Goal: Transaction & Acquisition: Purchase product/service

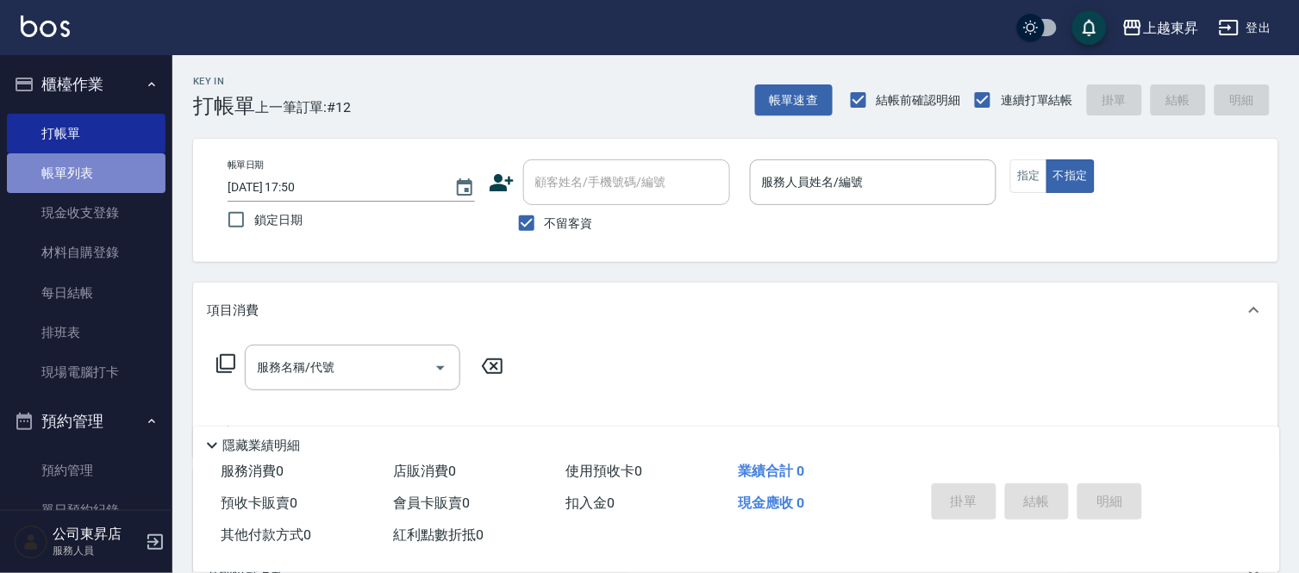
click at [90, 158] on link "帳單列表" at bounding box center [86, 173] width 159 height 40
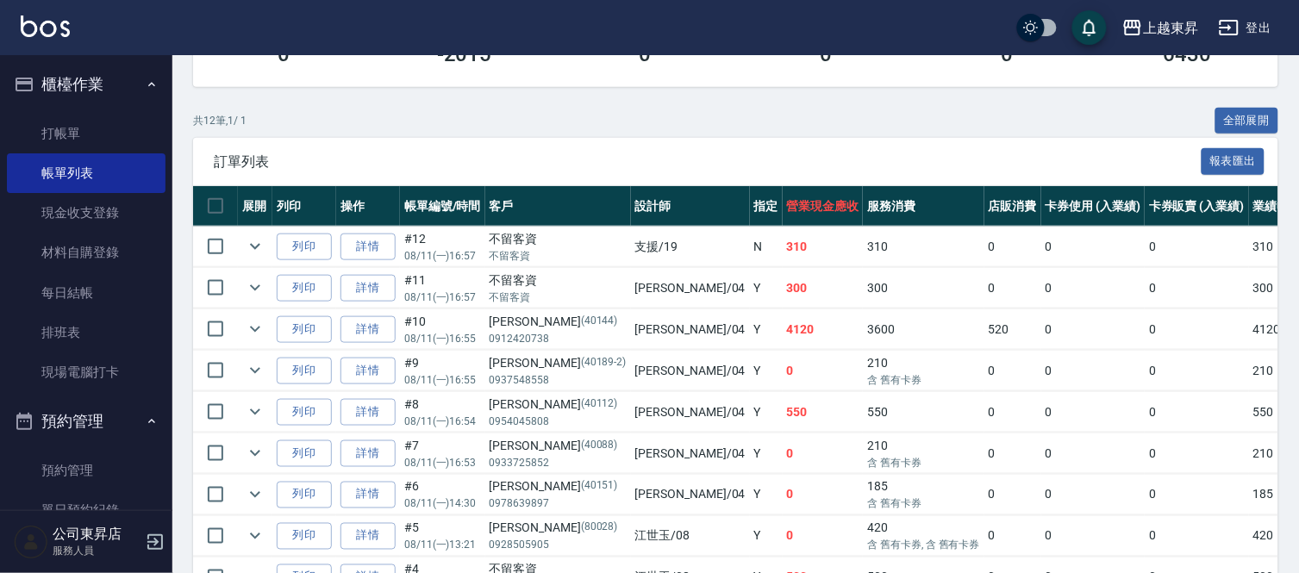
scroll to position [96, 0]
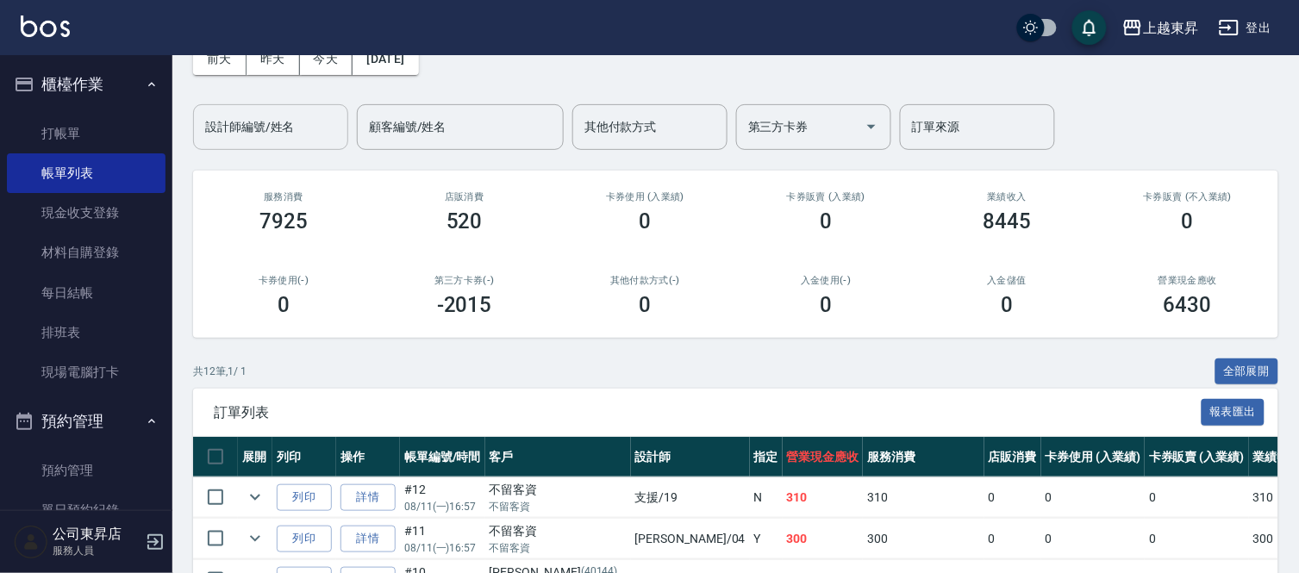
click at [257, 126] on input "設計師編號/姓名" at bounding box center [271, 127] width 140 height 30
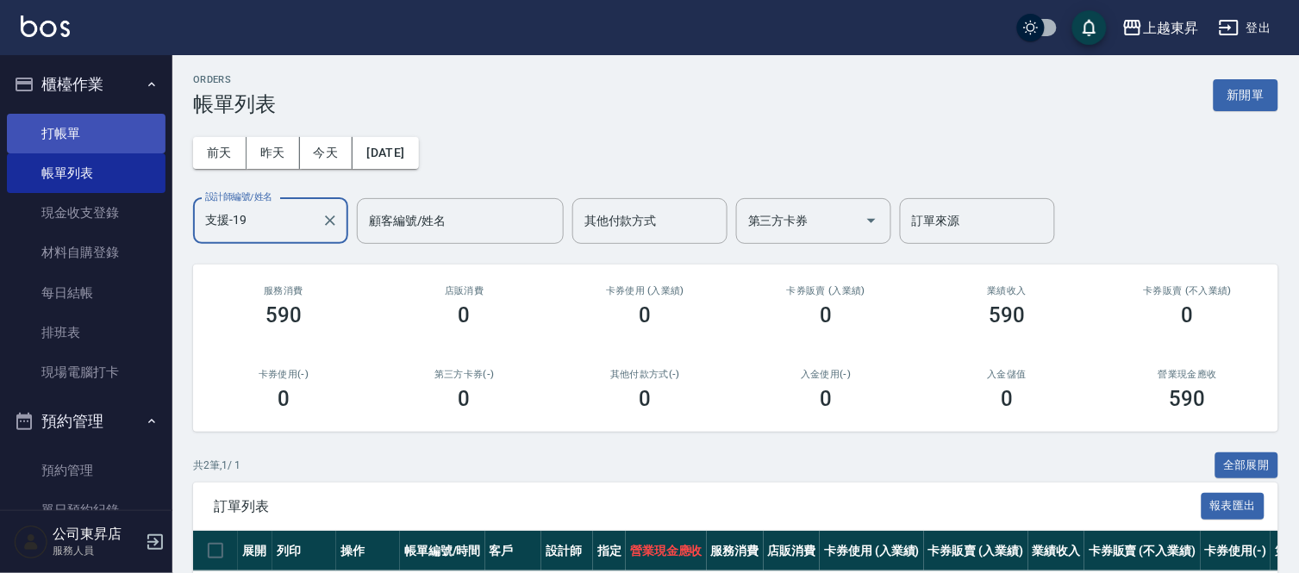
scroll to position [0, 0]
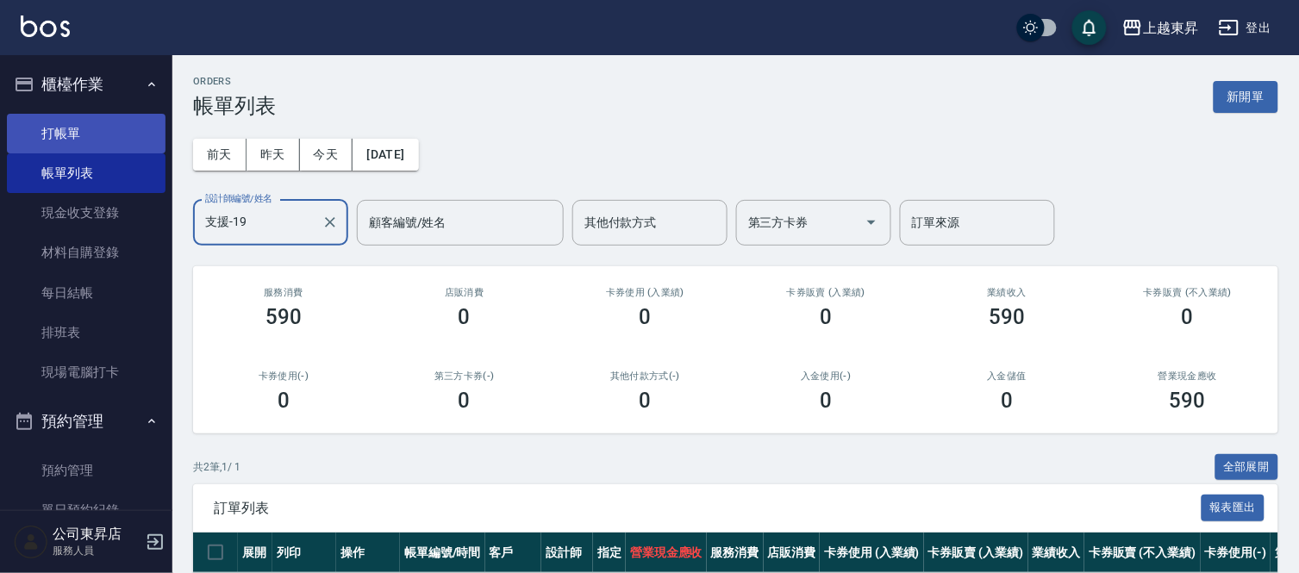
type input "支援-19"
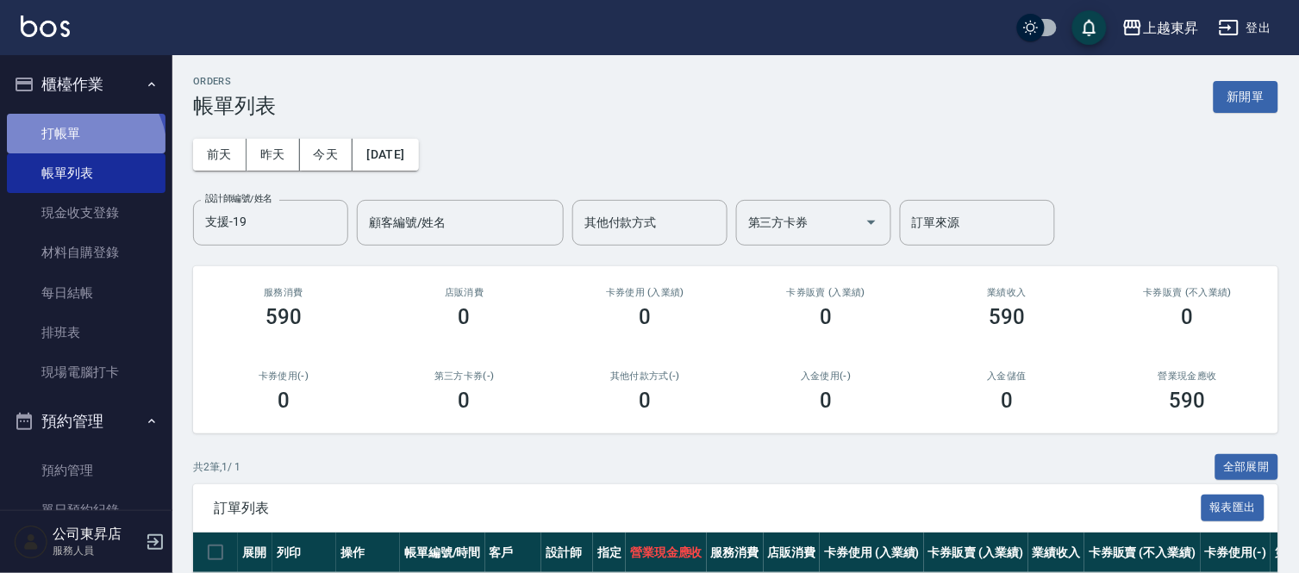
click at [79, 151] on link "打帳單" at bounding box center [86, 134] width 159 height 40
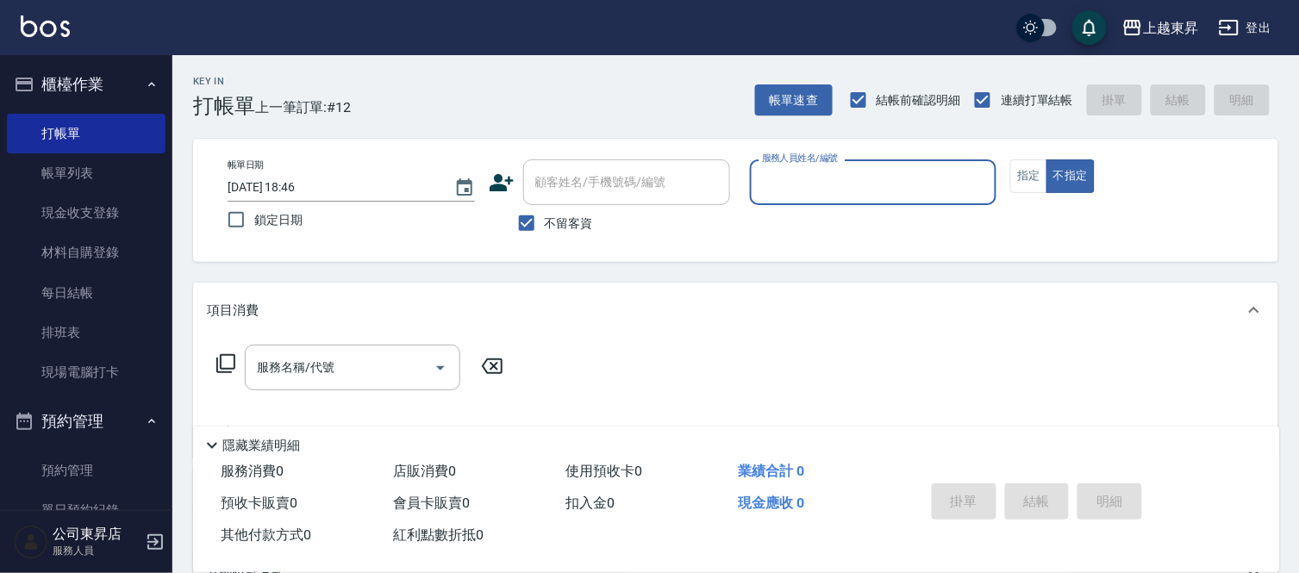
click at [532, 203] on div "顧客姓名/手機號碼/編號" at bounding box center [626, 182] width 207 height 46
click at [532, 209] on input "不留客資" at bounding box center [526, 223] width 36 height 36
checkbox input "false"
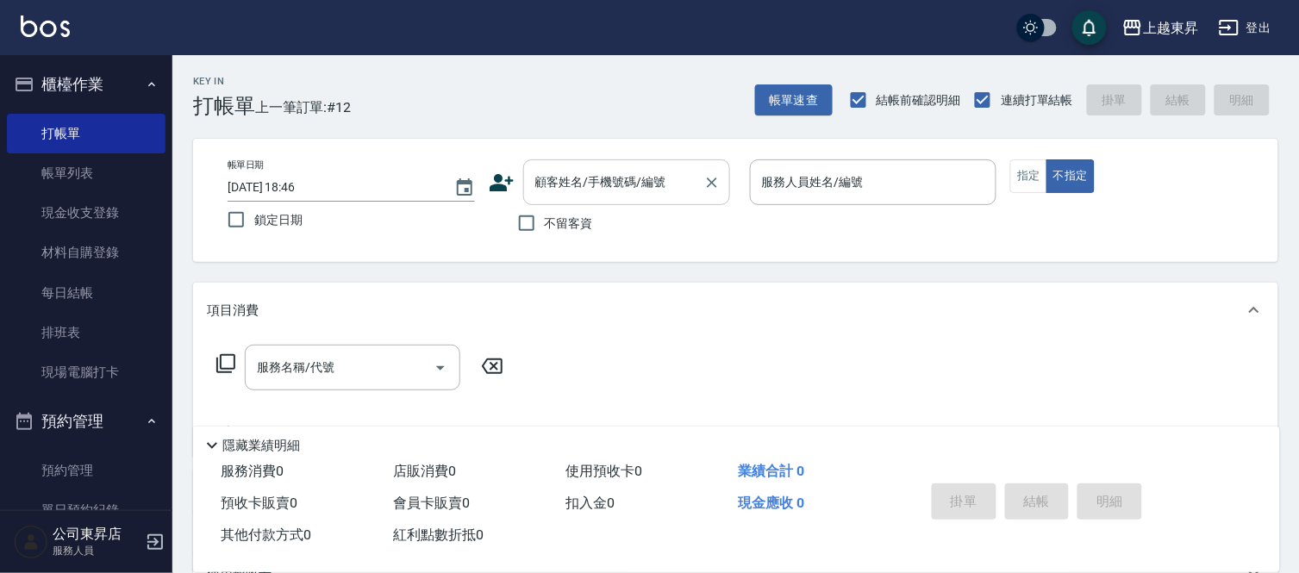
click at [540, 192] on input "顧客姓名/手機號碼/編號" at bounding box center [613, 182] width 165 height 30
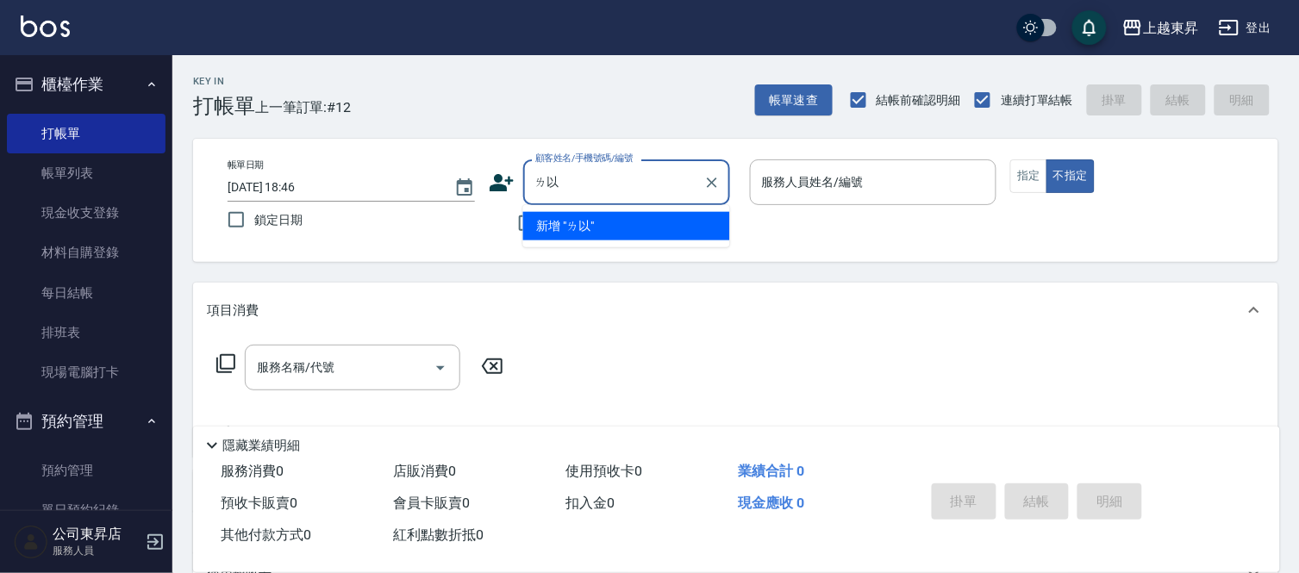
type input "ㄌ"
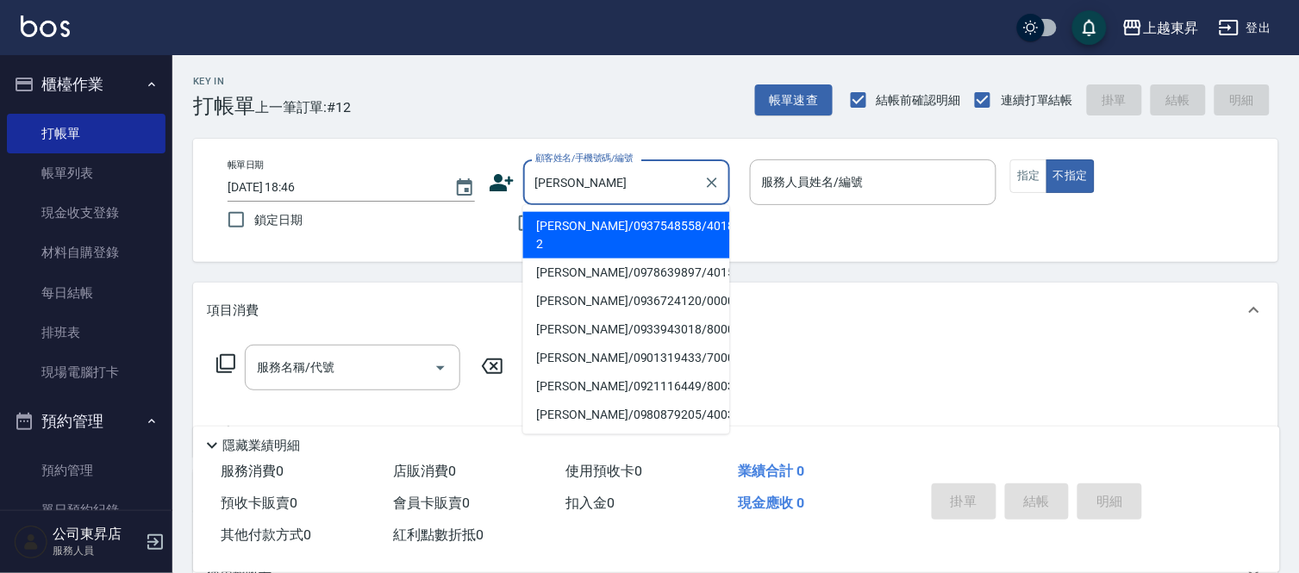
click at [562, 344] on li "[PERSON_NAME]/0901319433/70001" at bounding box center [626, 358] width 207 height 28
type input "[PERSON_NAME]/0901319433/70001"
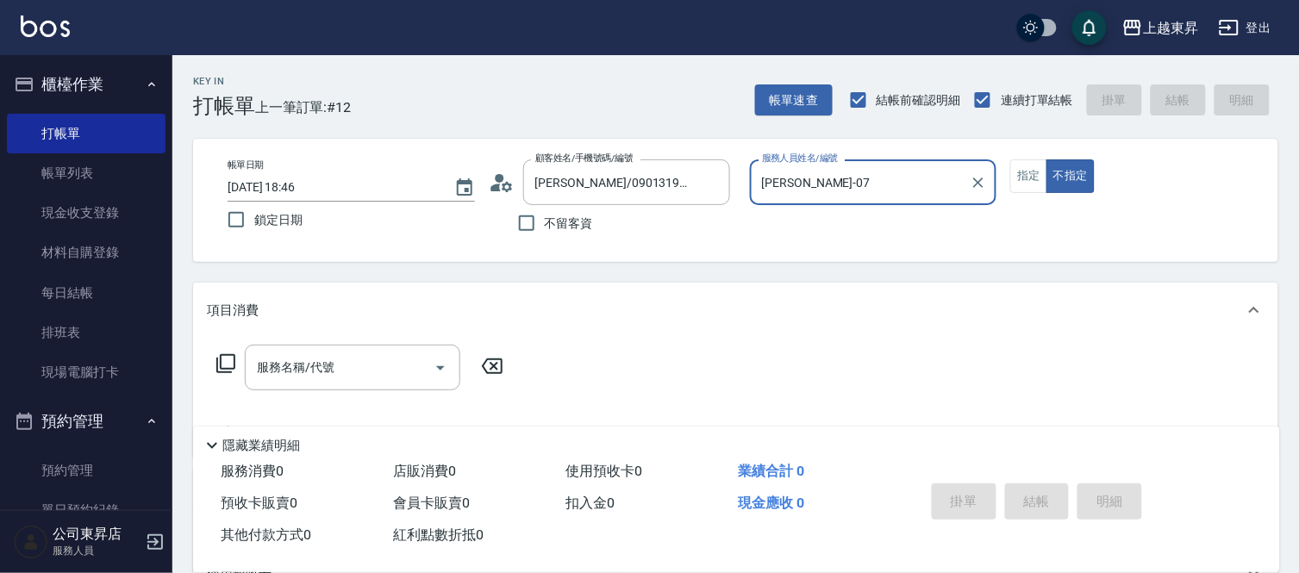
type input "[PERSON_NAME]-07"
click at [974, 171] on button "Clear" at bounding box center [978, 183] width 24 height 24
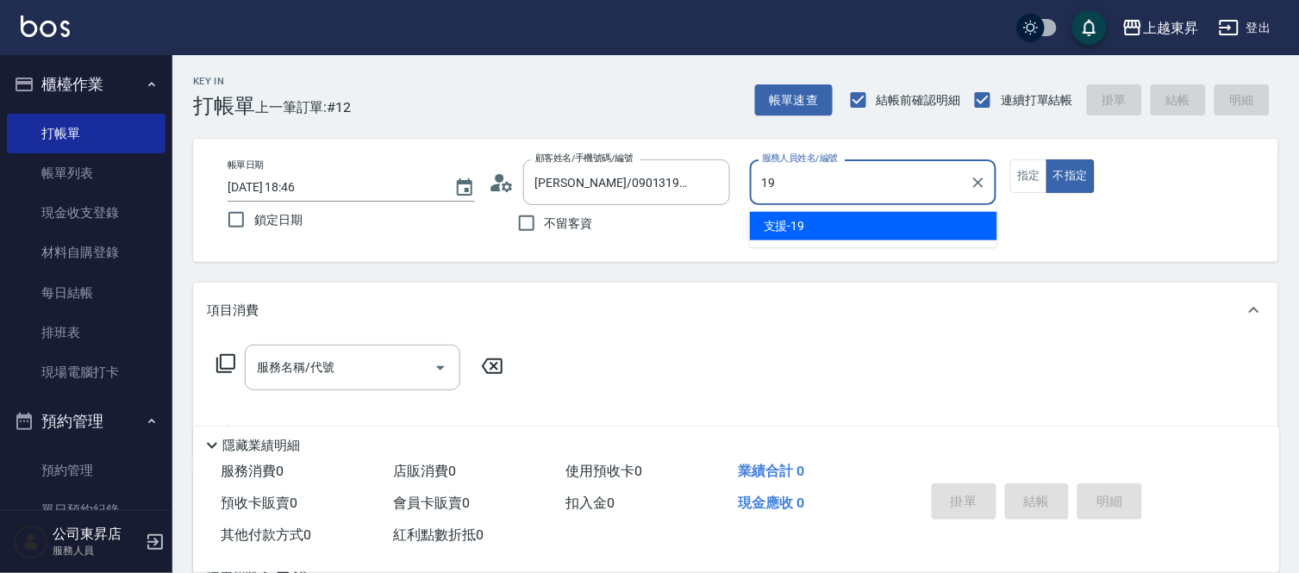
type input "支援-19"
type button "false"
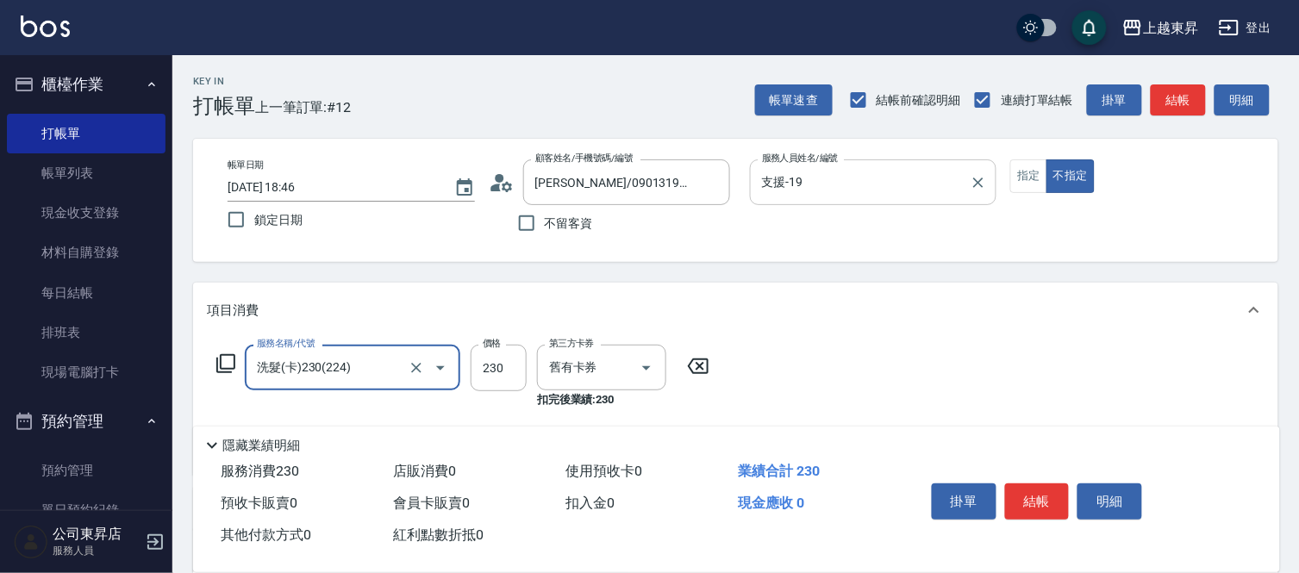
type input "洗髮(卡)230(224)"
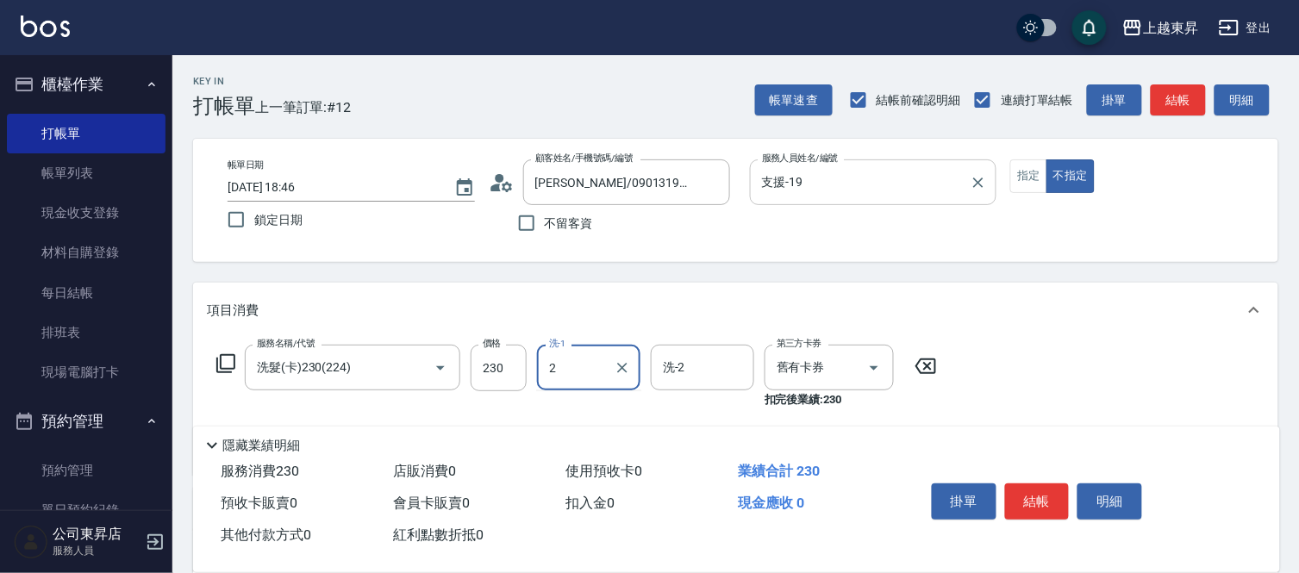
type input "2"
type input "0"
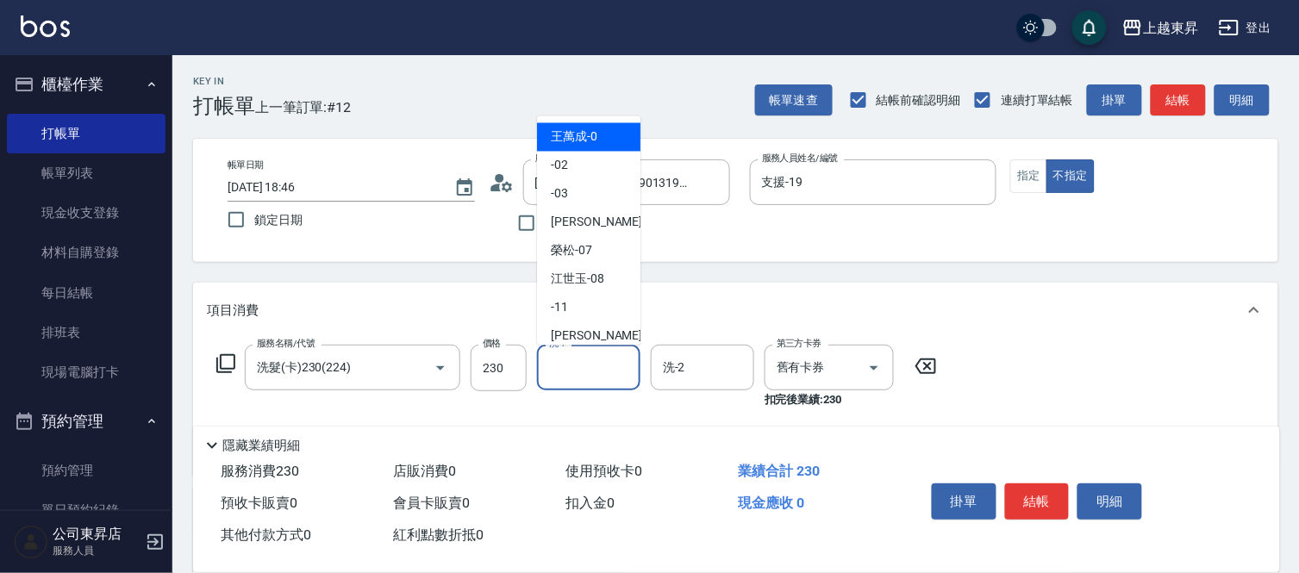
click at [613, 371] on input "洗-1" at bounding box center [589, 367] width 88 height 30
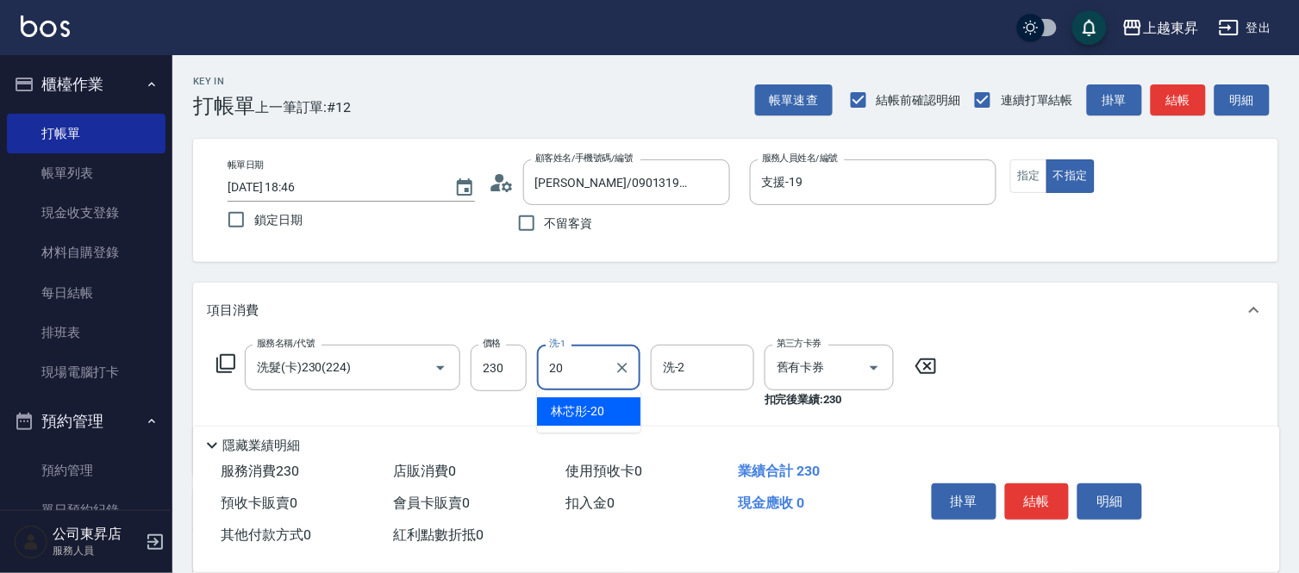
type input "林芯彤-20"
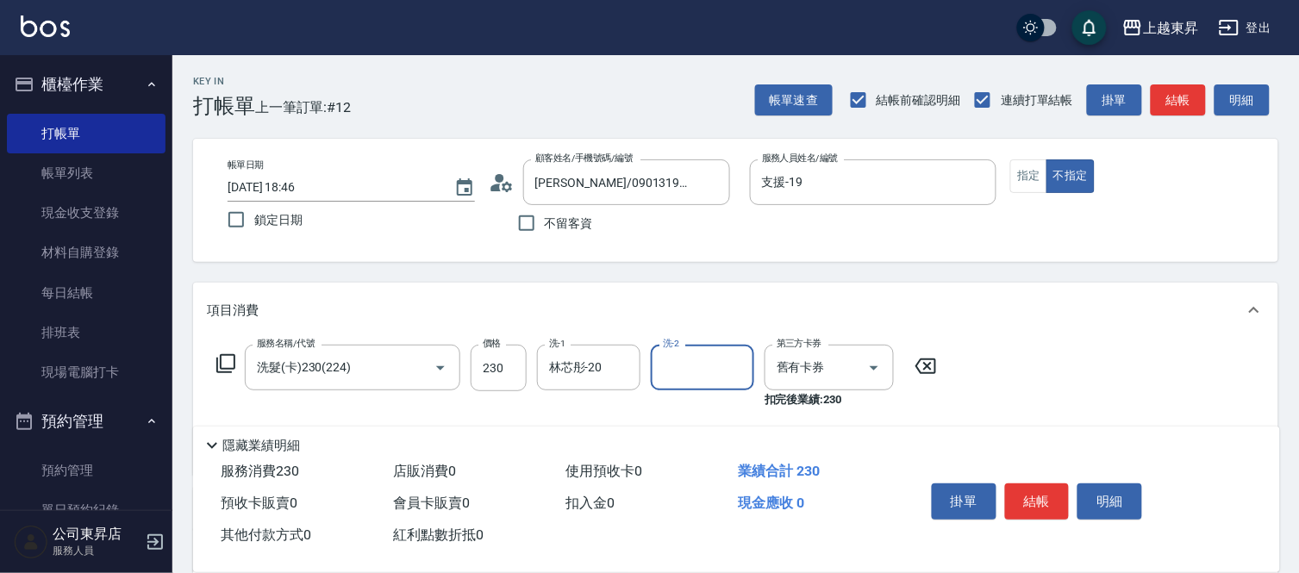
drag, startPoint x: 1028, startPoint y: 483, endPoint x: 957, endPoint y: 521, distance: 80.6
click at [1022, 487] on button "結帳" at bounding box center [1037, 501] width 65 height 36
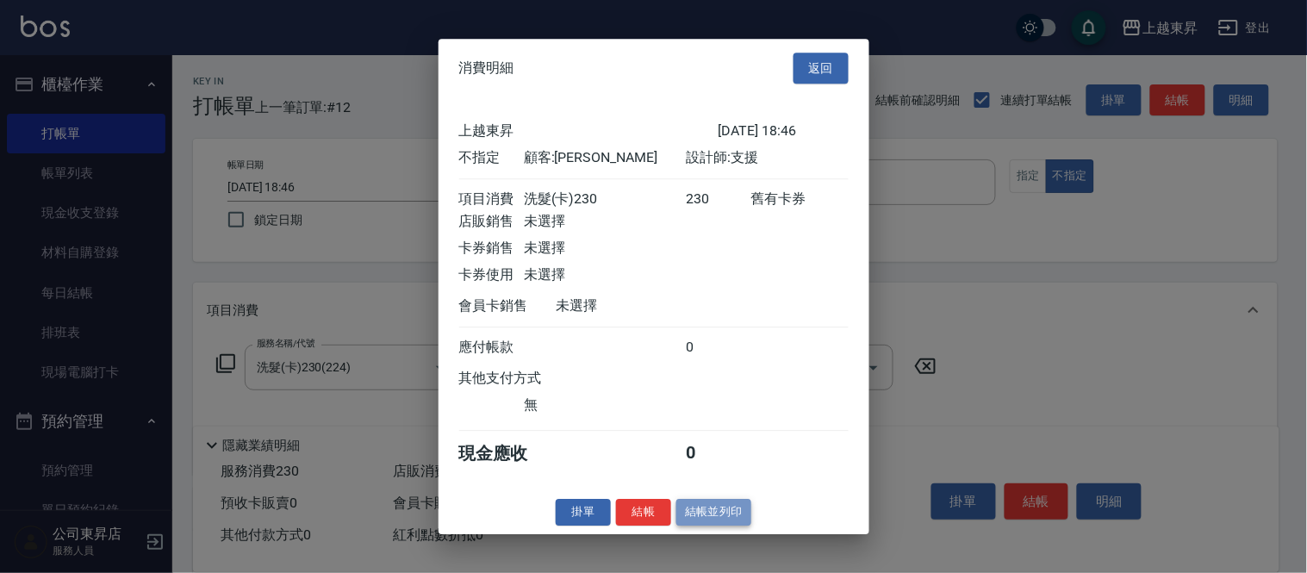
click at [710, 526] on button "結帳並列印" at bounding box center [713, 512] width 75 height 27
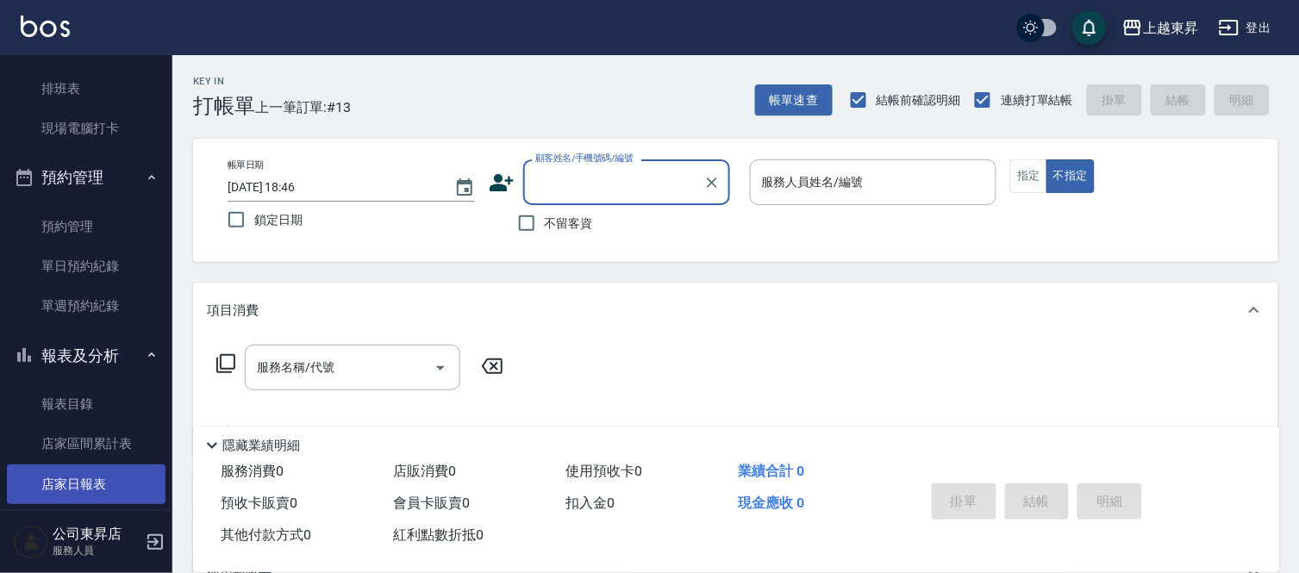
scroll to position [287, 0]
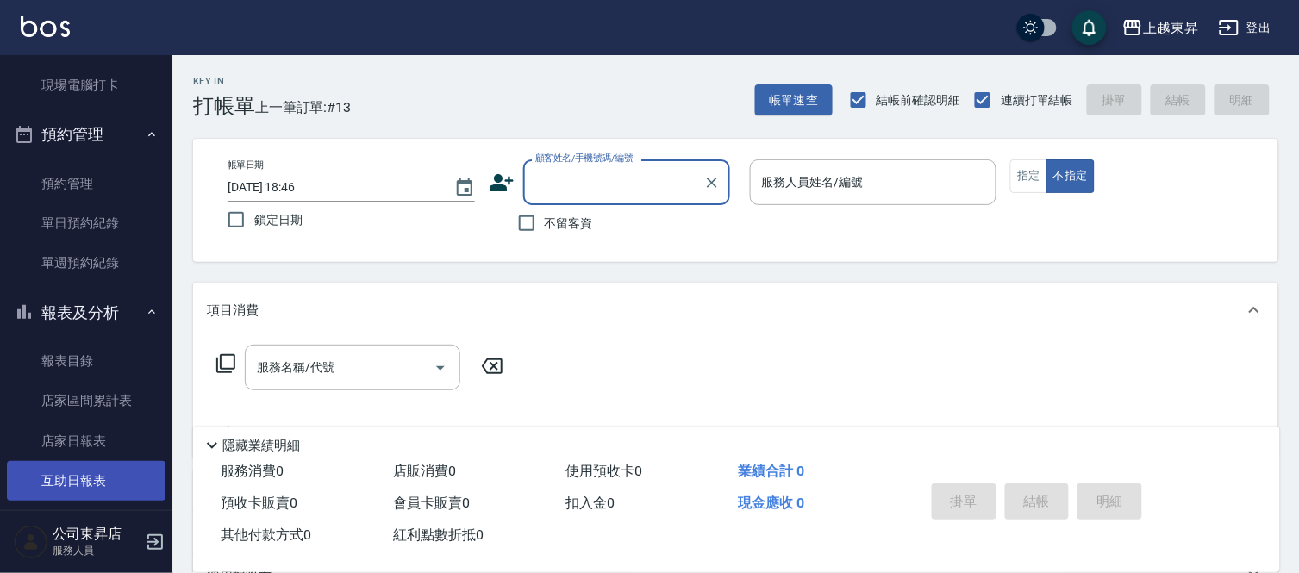
click at [56, 467] on link "互助日報表" at bounding box center [86, 481] width 159 height 40
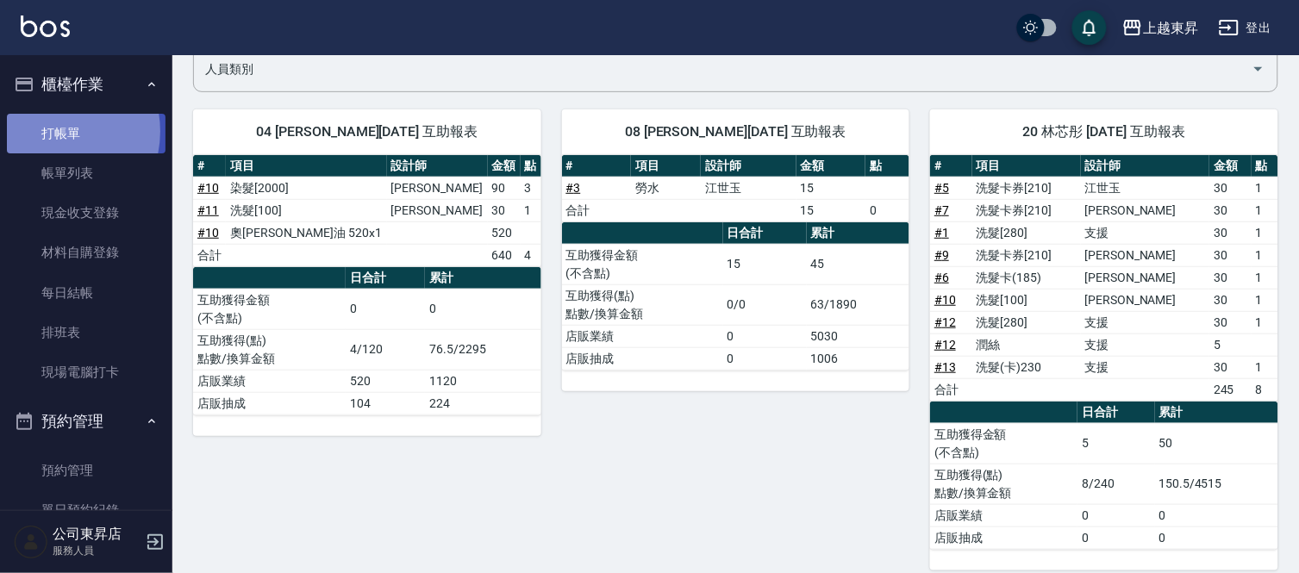
click at [50, 131] on link "打帳單" at bounding box center [86, 134] width 159 height 40
